Goal: Task Accomplishment & Management: Use online tool/utility

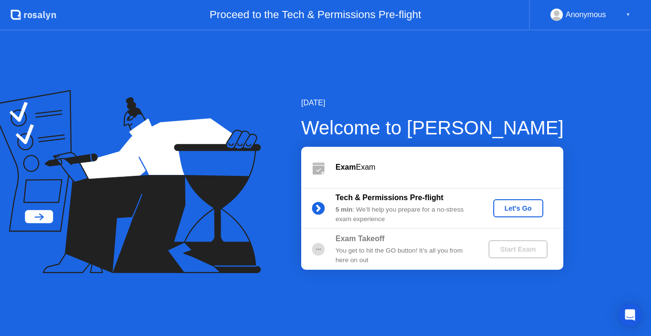
click at [517, 210] on div "Let's Go" at bounding box center [518, 208] width 42 height 8
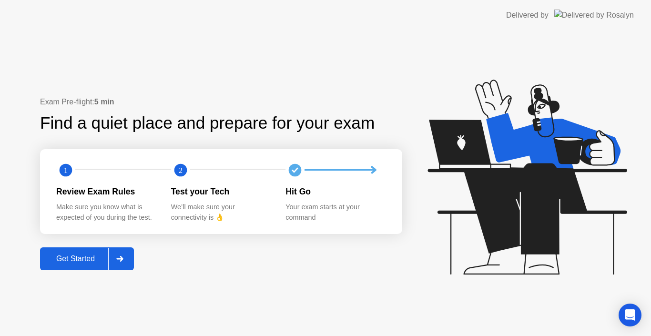
click at [81, 259] on div "Get Started" at bounding box center [75, 258] width 65 height 9
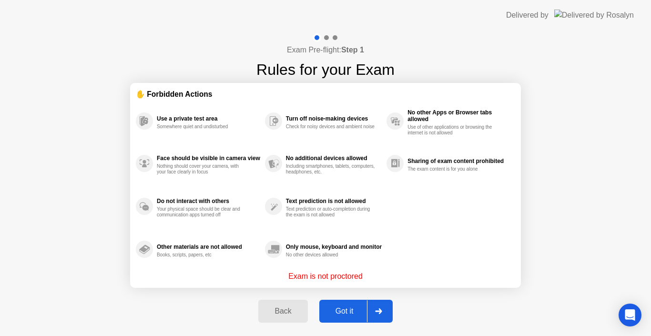
click at [343, 307] on div "Got it" at bounding box center [344, 311] width 45 height 9
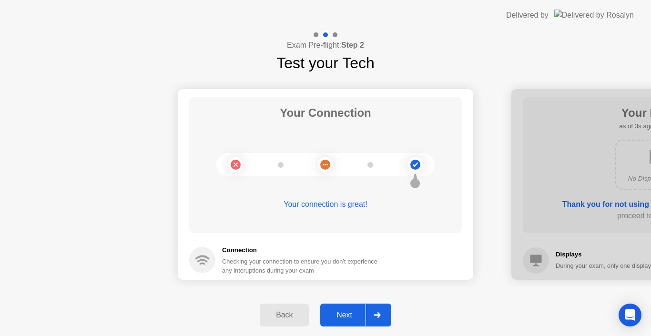
click at [342, 318] on div "Next" at bounding box center [344, 315] width 42 height 9
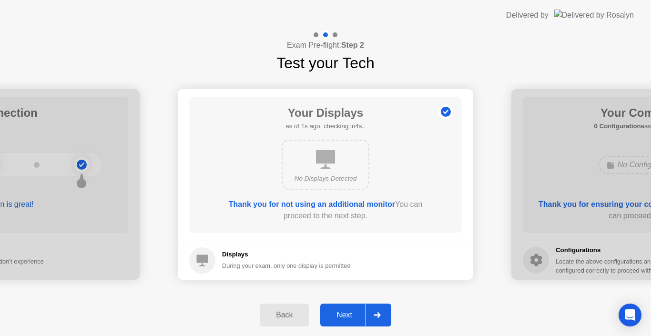
click at [342, 318] on div "Next" at bounding box center [344, 315] width 42 height 9
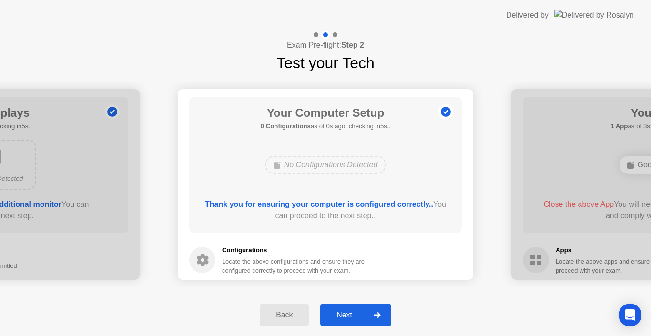
click at [342, 318] on div "Next" at bounding box center [344, 315] width 42 height 9
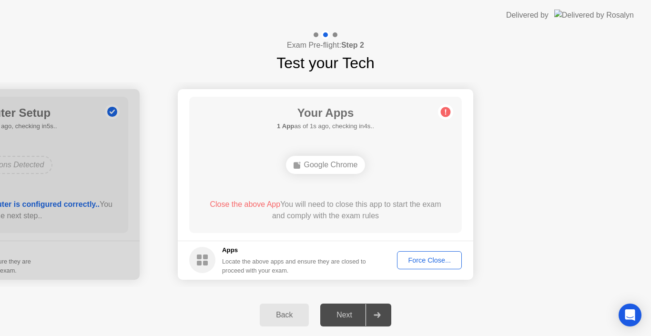
click at [430, 261] on div "Force Close..." at bounding box center [429, 260] width 58 height 8
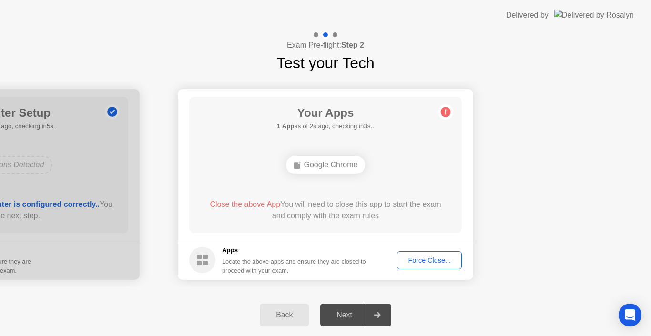
click at [430, 257] on div "Force Close..." at bounding box center [429, 260] width 58 height 8
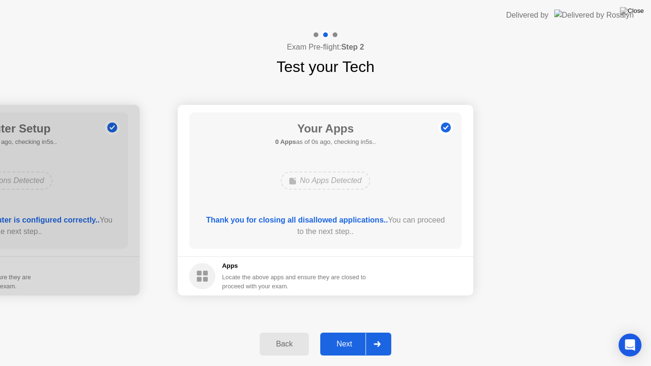
click at [347, 335] on div "Next" at bounding box center [344, 344] width 42 height 9
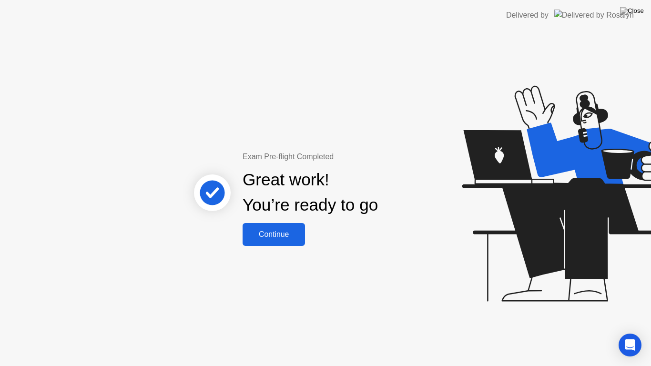
click at [290, 239] on div "Continue" at bounding box center [273, 234] width 57 height 9
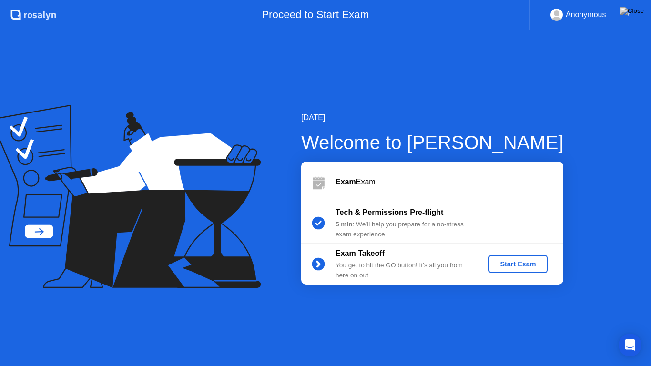
click at [523, 262] on div "Start Exam" at bounding box center [517, 264] width 51 height 8
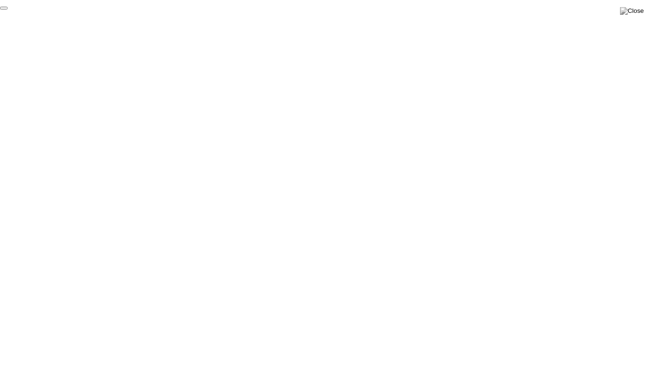
click div "End Proctoring Session"
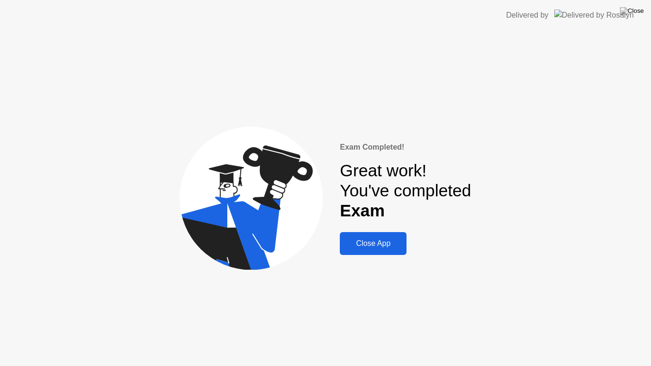
click at [385, 244] on div "Close App" at bounding box center [373, 243] width 61 height 9
